Goal: Go to known website: Go to known website

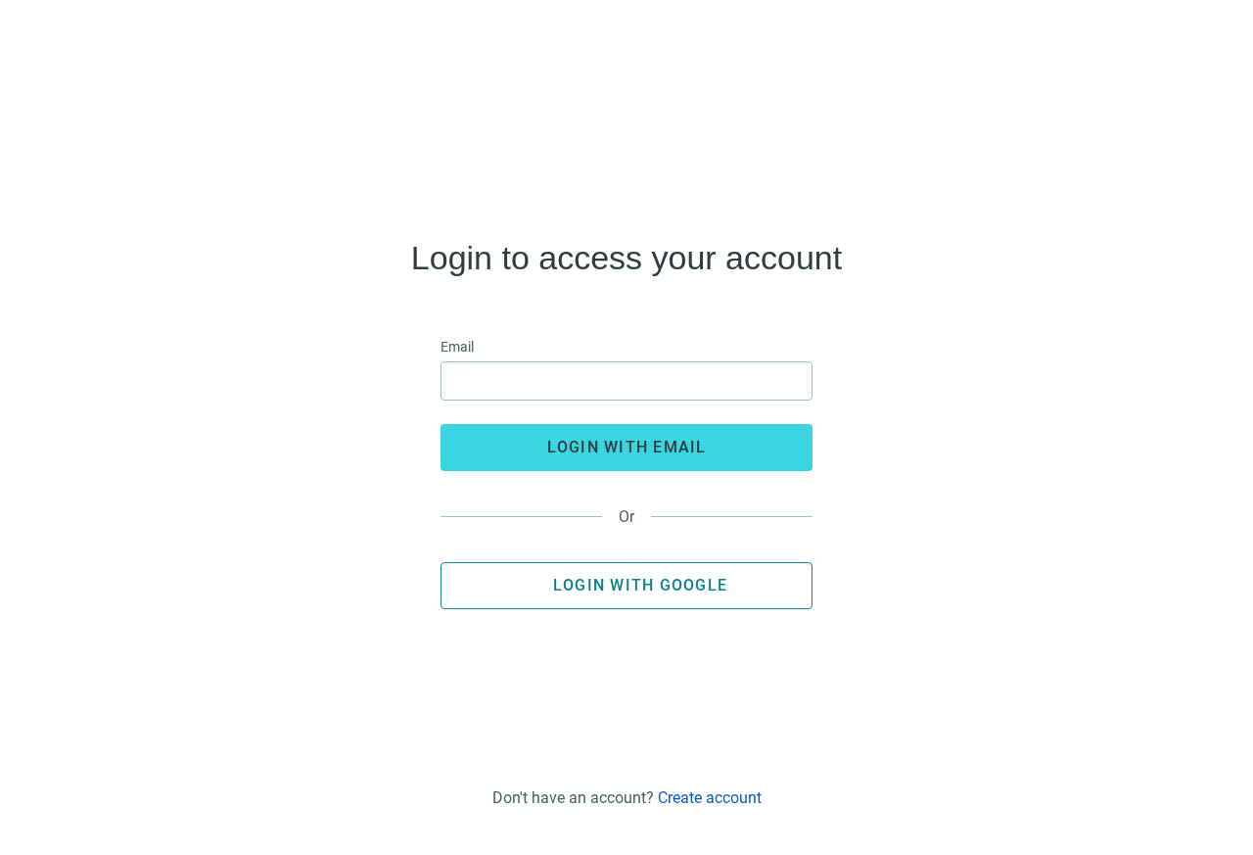
click at [666, 592] on span "Login with Google" at bounding box center [640, 585] width 174 height 19
click at [661, 583] on span "Login with Google" at bounding box center [640, 585] width 174 height 19
